Goal: Task Accomplishment & Management: Complete application form

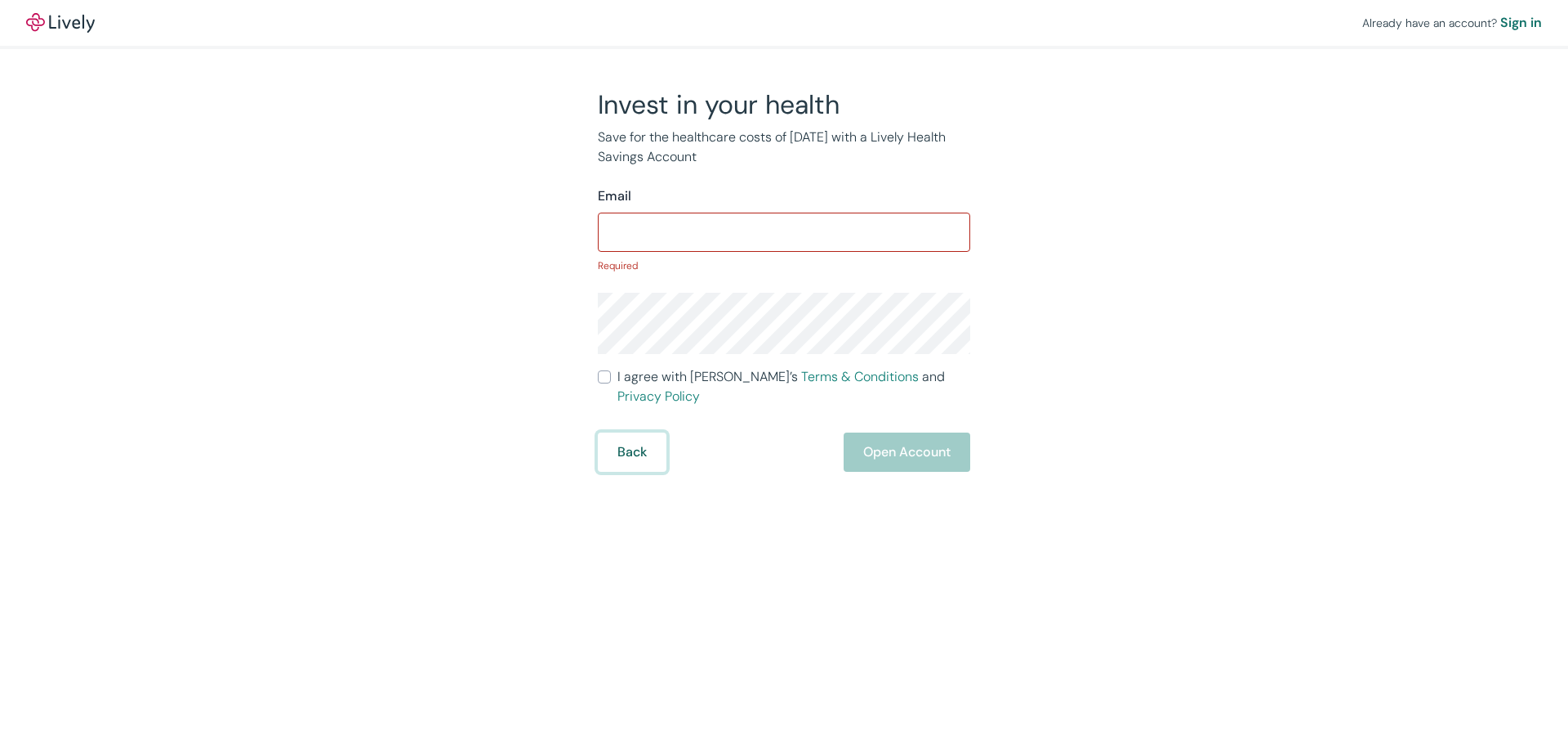
click at [633, 404] on form "Email ​ Required I agree with Lively’s Terms & Conditions and Privacy Policy Ba…" at bounding box center [784, 328] width 372 height 285
click at [663, 230] on input "Email" at bounding box center [784, 232] width 372 height 33
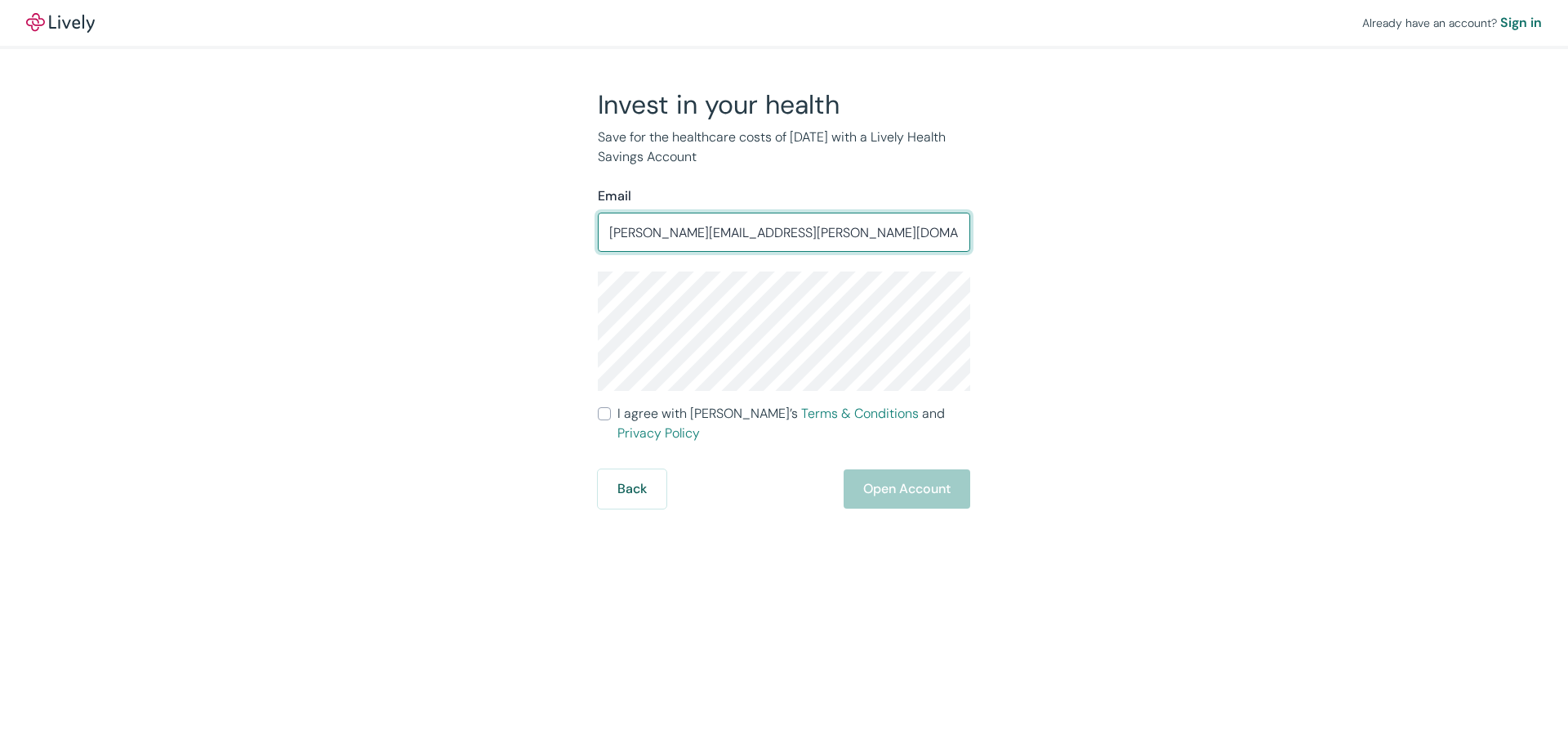
drag, startPoint x: 821, startPoint y: 234, endPoint x: 329, endPoint y: 226, distance: 492.1
click at [329, 226] on div "Already have an account? Sign in Invest in your health Save for the healthcare …" at bounding box center [784, 254] width 1568 height 509
type input "[EMAIL_ADDRESS][DOMAIN_NAME]"
click at [604, 415] on input "I agree with Lively’s Terms & Conditions and Privacy Policy" at bounding box center [605, 414] width 13 height 13
checkbox input "true"
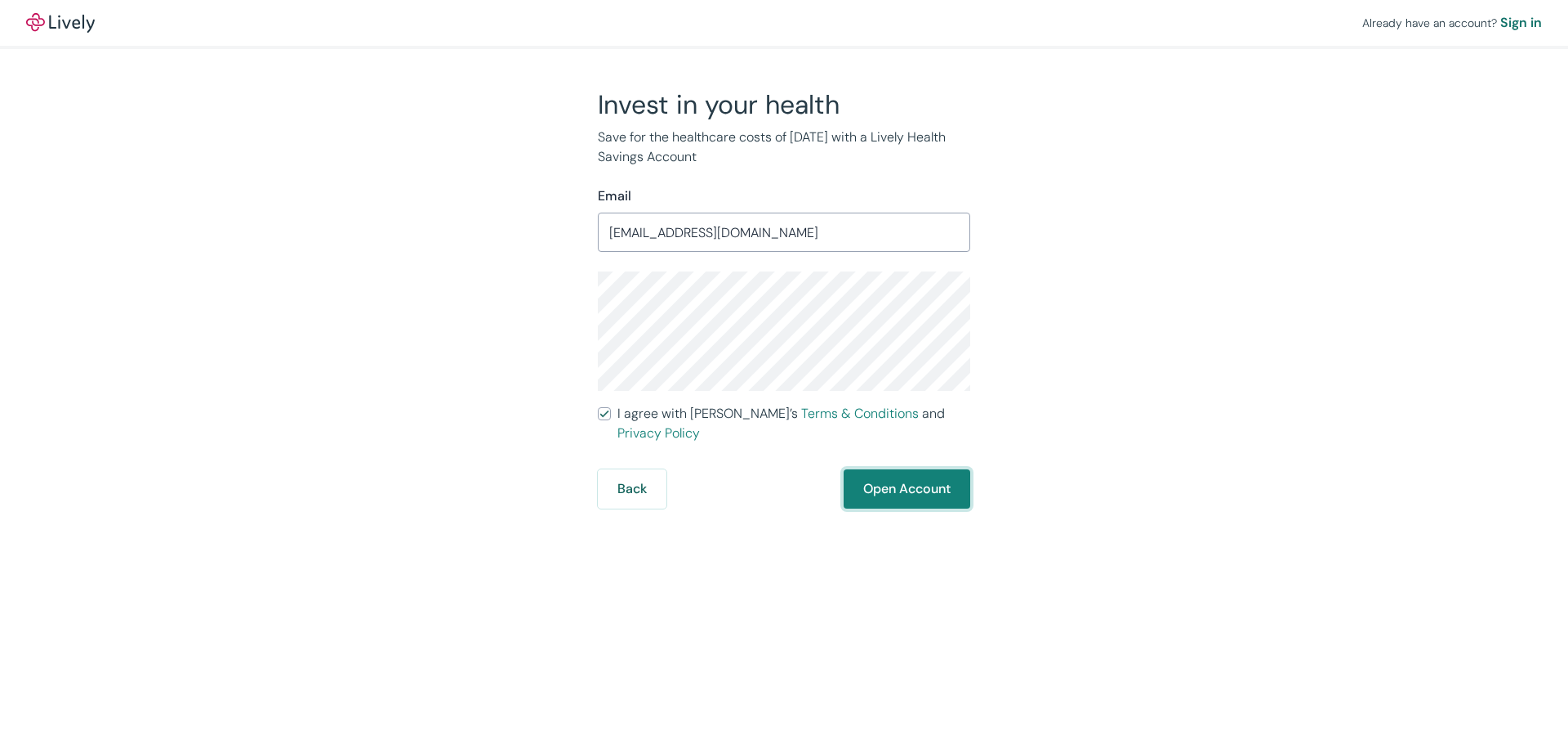
click at [885, 469] on button "Open Account" at bounding box center [907, 489] width 127 height 39
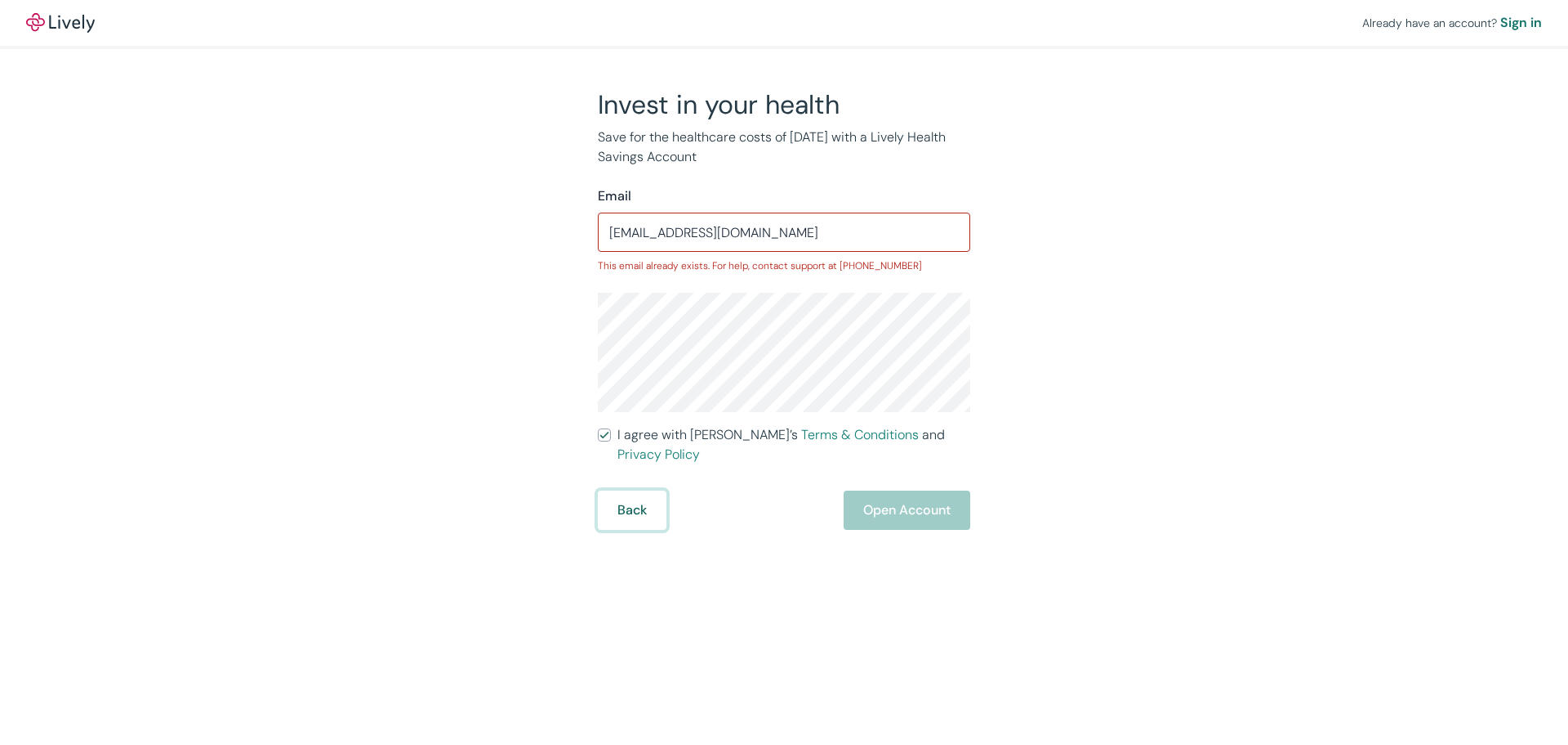
click at [645, 491] on button "Back" at bounding box center [632, 510] width 69 height 39
